Goal: Information Seeking & Learning: Learn about a topic

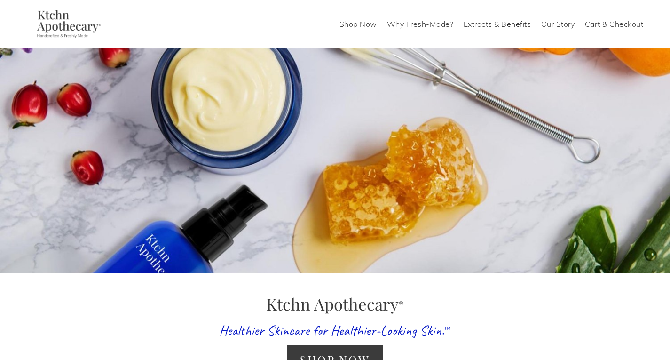
click at [364, 27] on link "Shop Now" at bounding box center [359, 23] width 38 height 15
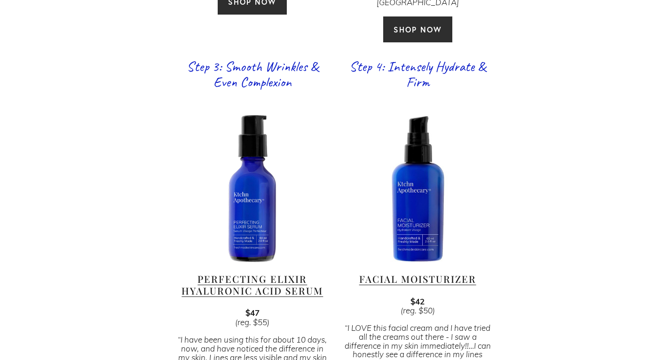
scroll to position [988, 0]
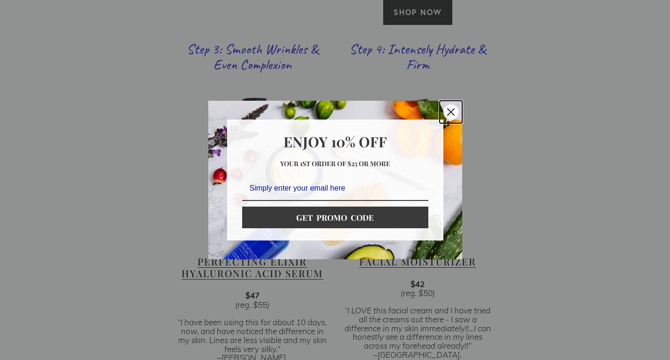
click at [454, 112] on div "Close" at bounding box center [451, 111] width 15 height 15
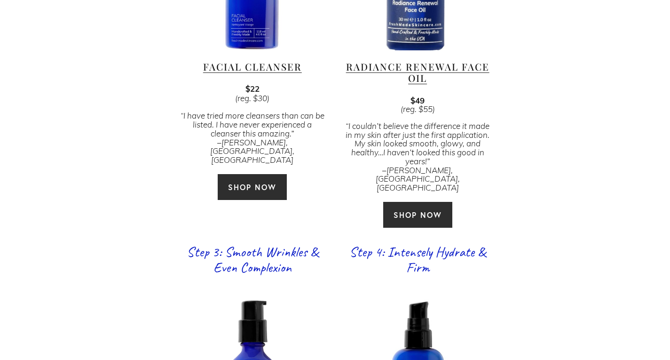
scroll to position [601, 0]
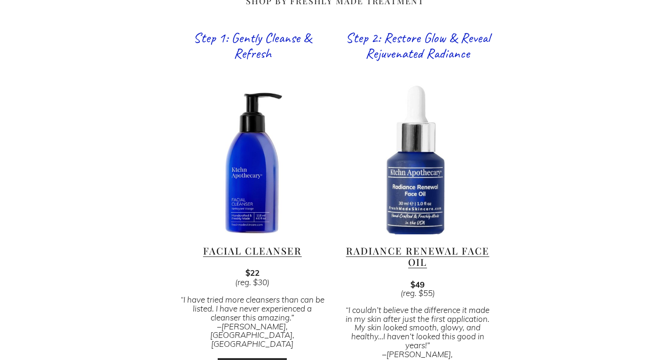
click at [273, 181] on div at bounding box center [252, 159] width 149 height 149
click at [279, 244] on link "Facial Cleanser" at bounding box center [252, 250] width 99 height 13
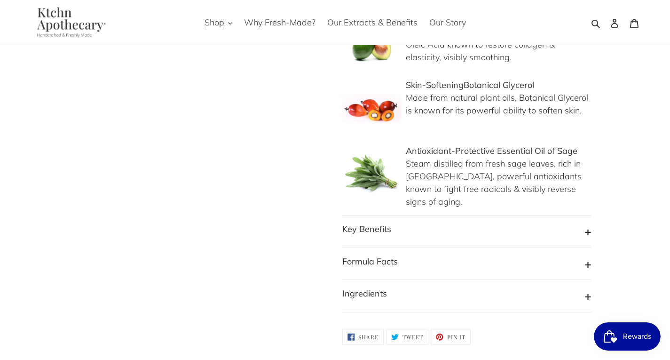
scroll to position [894, 0]
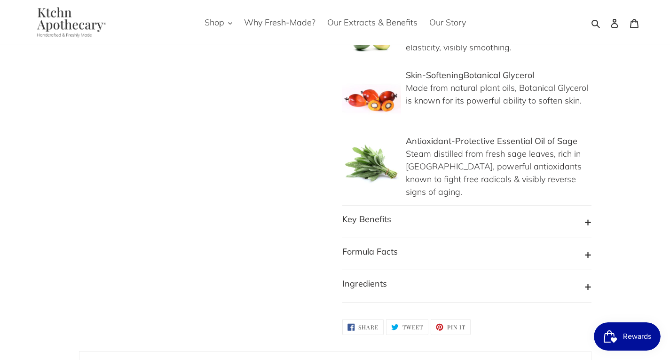
click at [414, 213] on button "Key Benefits" at bounding box center [467, 222] width 249 height 18
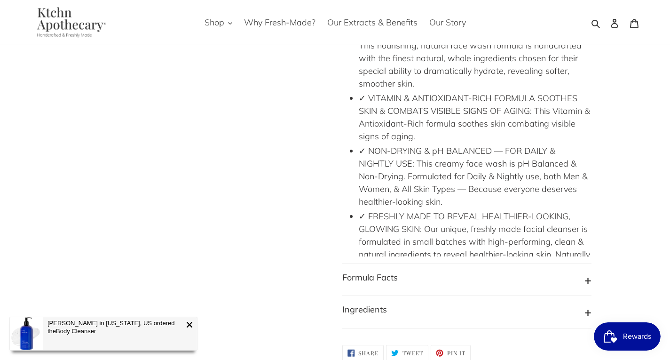
scroll to position [1223, 0]
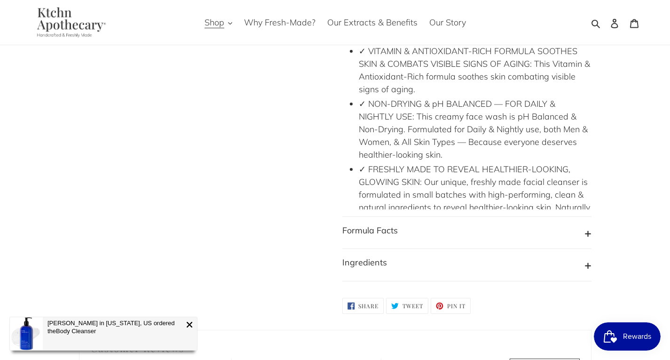
click at [449, 224] on button "Formula Facts" at bounding box center [467, 233] width 249 height 18
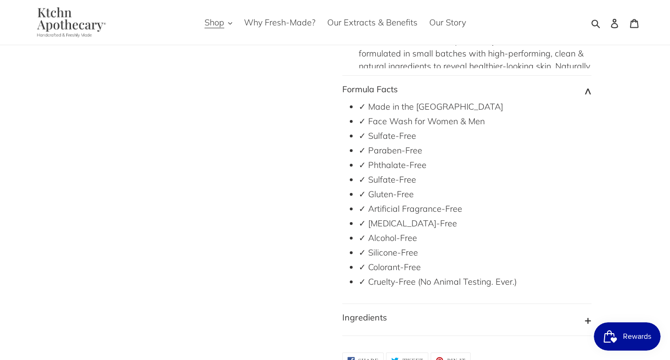
scroll to position [1411, 0]
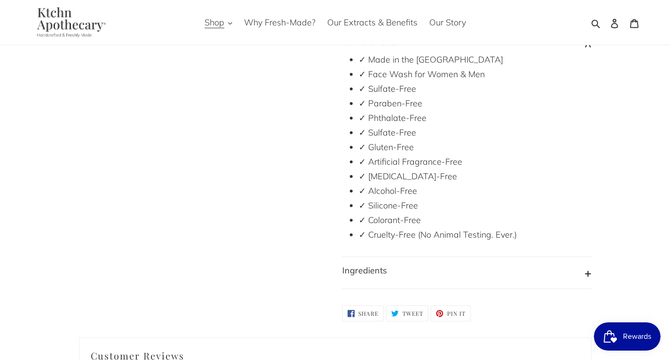
click at [493, 264] on button "Ingredients" at bounding box center [467, 273] width 249 height 18
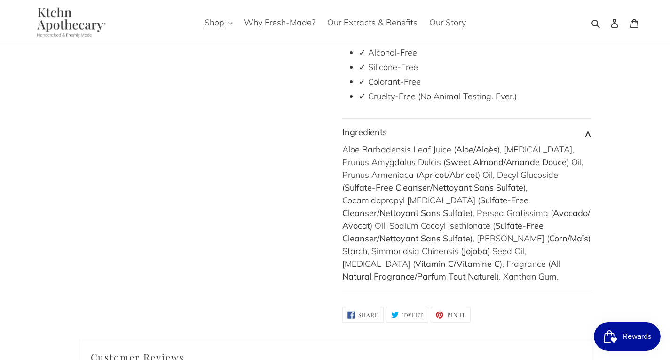
scroll to position [1553, 0]
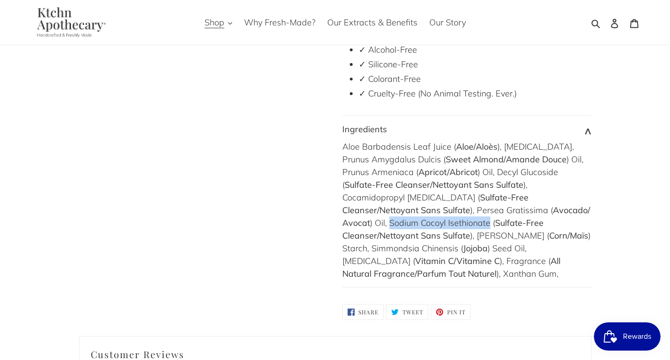
drag, startPoint x: 476, startPoint y: 195, endPoint x: 578, endPoint y: 199, distance: 102.2
click at [578, 199] on div "Aloe Barbadensis Leaf Juice ( Aloe/Aloès ), Glycerin, Prunus Amygdalus Dulcis (…" at bounding box center [467, 210] width 249 height 140
click at [418, 219] on div "Aloe Barbadensis Leaf Juice ( Aloe/Aloès ), Glycerin, Prunus Amygdalus Dulcis (…" at bounding box center [467, 210] width 249 height 140
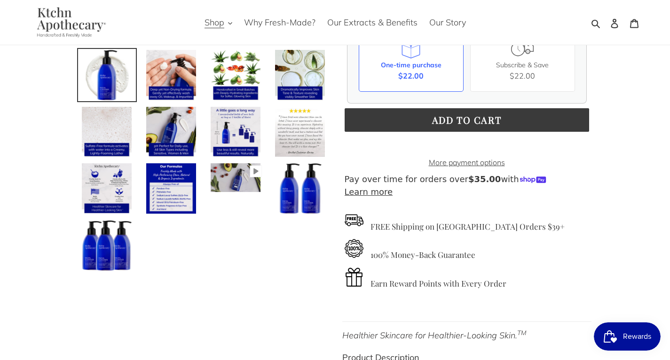
scroll to position [188, 0]
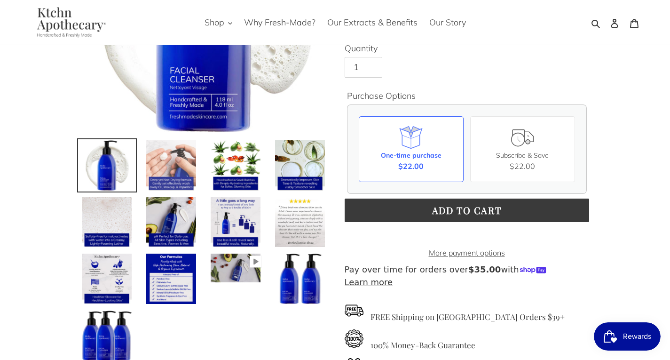
click at [158, 155] on img at bounding box center [171, 165] width 52 height 52
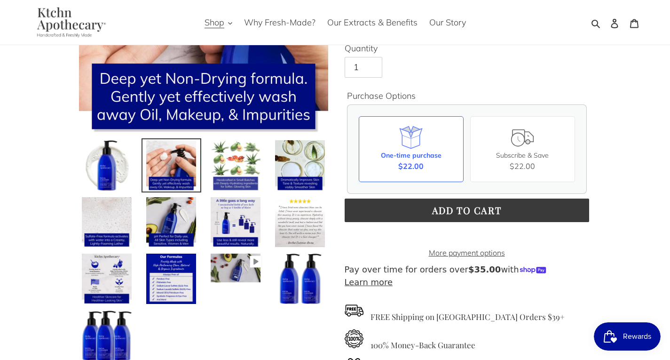
click at [247, 156] on img at bounding box center [236, 165] width 52 height 52
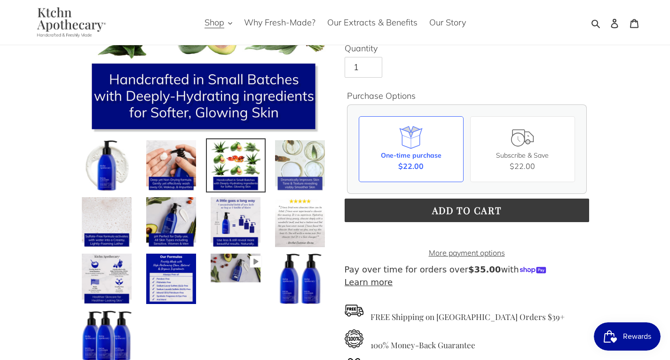
click at [280, 152] on img at bounding box center [300, 165] width 52 height 52
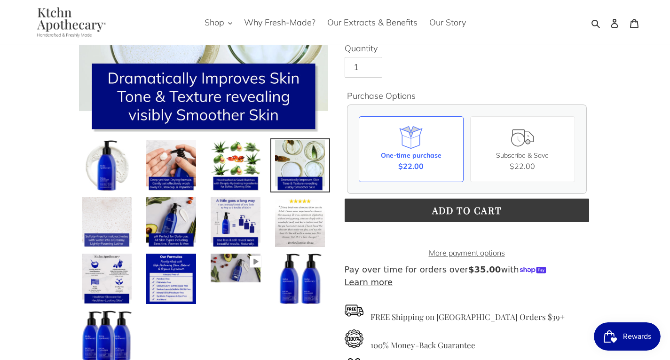
click at [109, 211] on img at bounding box center [107, 222] width 52 height 52
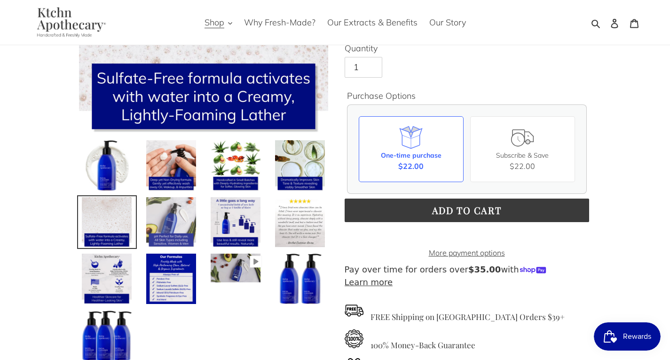
click at [143, 211] on link at bounding box center [172, 222] width 60 height 54
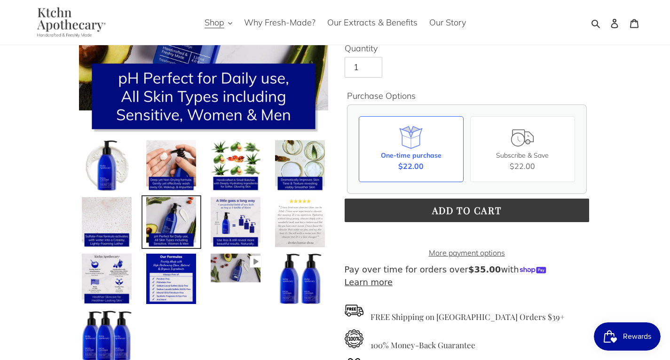
click at [286, 219] on img at bounding box center [300, 222] width 52 height 52
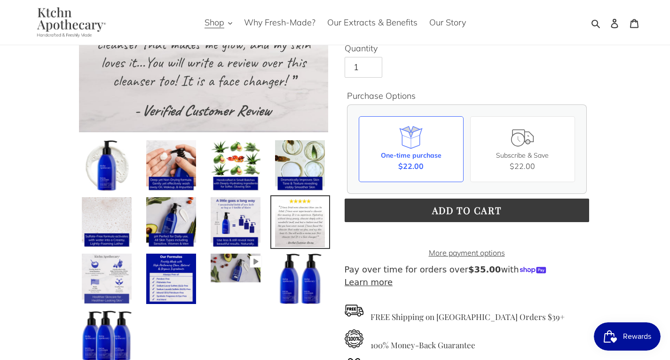
click at [125, 265] on img at bounding box center [107, 279] width 52 height 52
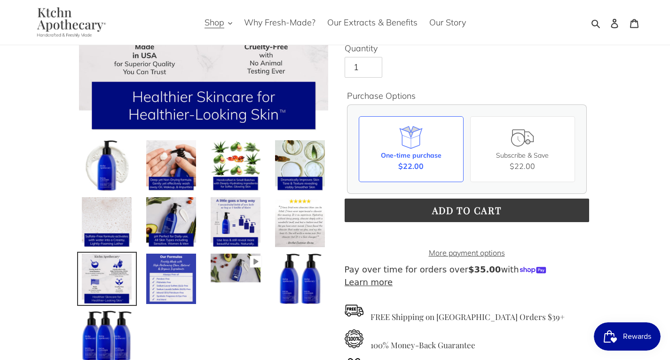
click at [166, 271] on img at bounding box center [171, 279] width 52 height 52
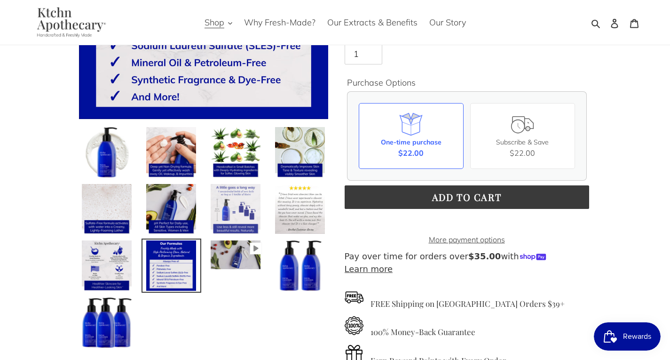
scroll to position [235, 0]
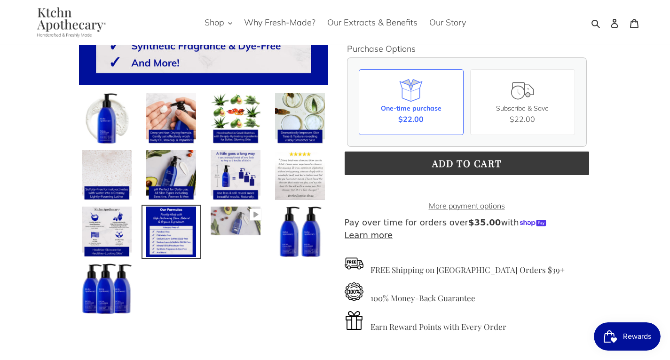
click at [234, 207] on img at bounding box center [236, 221] width 52 height 30
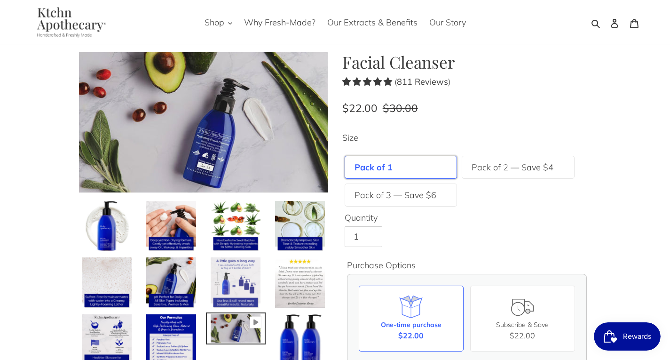
scroll to position [0, 0]
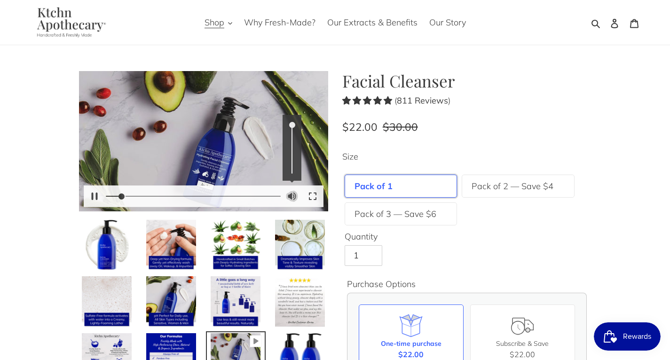
type input "8.66"
click at [291, 194] on button "Unmute Mute" at bounding box center [292, 196] width 21 height 21
type input "0"
type input "10.83"
click at [289, 194] on button "Unmute Mute" at bounding box center [292, 196] width 21 height 21
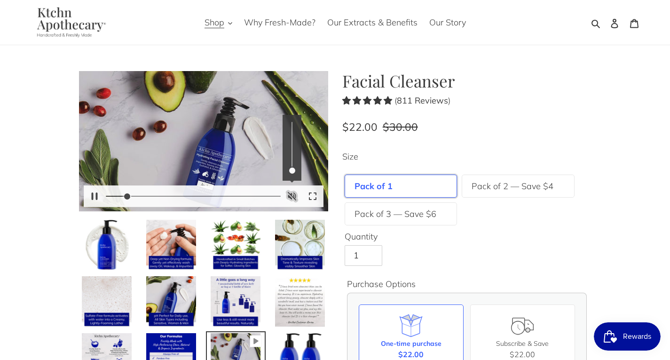
type input "1"
type input "13.82"
type input "0.15"
type input "14.83"
type input "0.05"
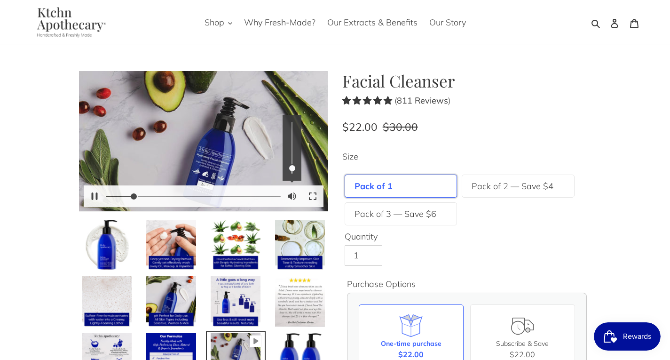
type input "15.84"
drag, startPoint x: 290, startPoint y: 163, endPoint x: 289, endPoint y: 168, distance: 5.8
type input "0.05"
click at [289, 168] on input "Volume" at bounding box center [291, 148] width 9 height 52
click at [314, 195] on button "Exit fullscreen Enter fullscreen" at bounding box center [313, 196] width 21 height 21
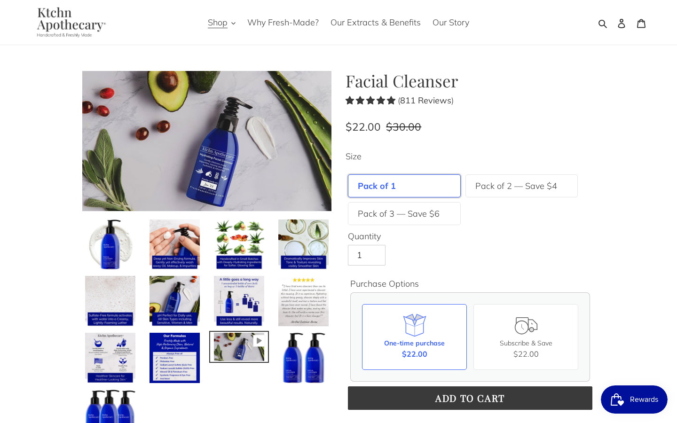
type input "0"
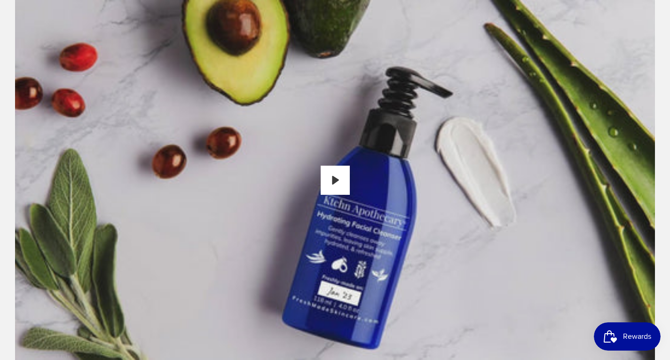
scroll to position [188, 0]
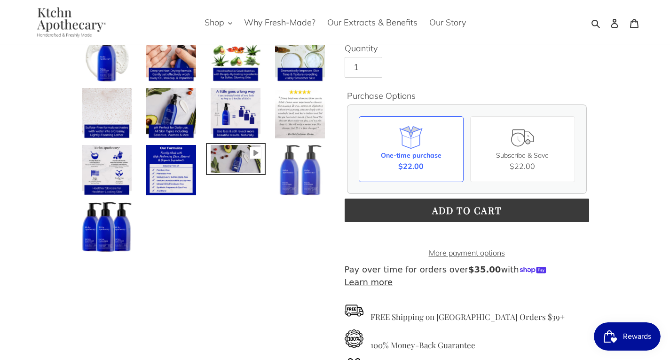
click at [301, 177] on img at bounding box center [300, 170] width 52 height 52
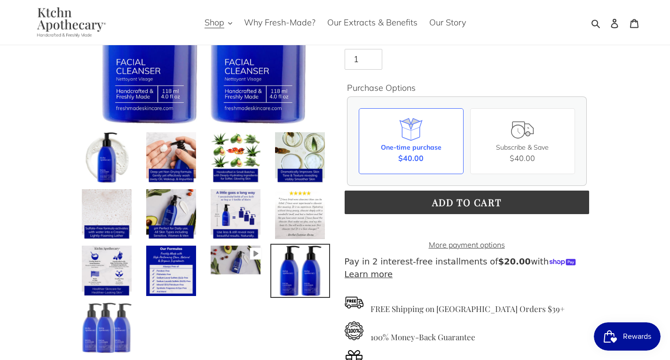
scroll to position [329, 0]
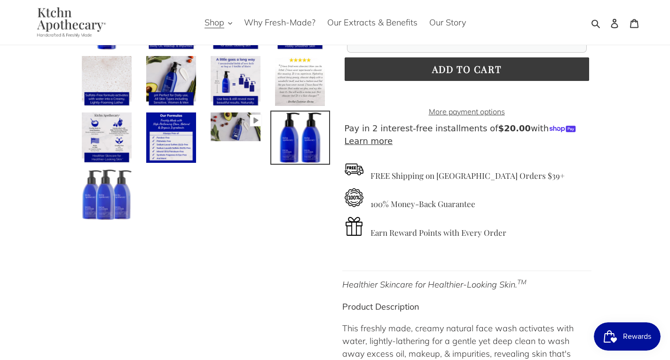
click at [85, 204] on img at bounding box center [107, 194] width 52 height 52
